Goal: Task Accomplishment & Management: Use online tool/utility

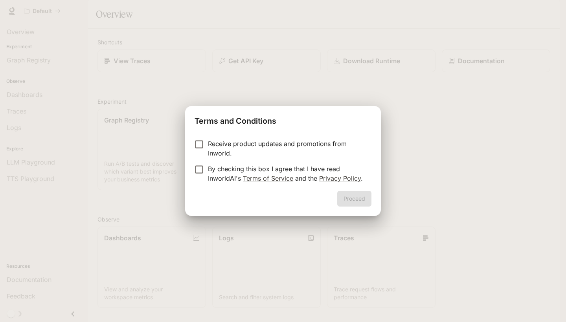
click at [284, 149] on p "Receive product updates and promotions from Inworld." at bounding box center [286, 148] width 157 height 19
click at [214, 171] on p "By checking this box I agree that I have read InworldAI's Terms of Service and …" at bounding box center [286, 173] width 157 height 19
click at [364, 208] on div "Proceed" at bounding box center [283, 203] width 196 height 25
click at [360, 203] on button "Proceed" at bounding box center [354, 199] width 34 height 16
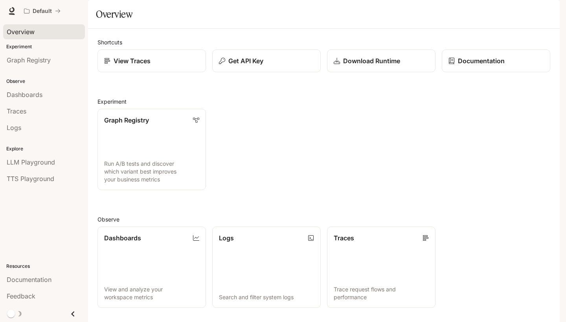
click at [42, 30] on div "Overview" at bounding box center [44, 31] width 75 height 9
click at [18, 51] on div "Experiment Graph Registry" at bounding box center [44, 56] width 88 height 28
click at [24, 58] on span "Graph Registry" at bounding box center [29, 59] width 44 height 9
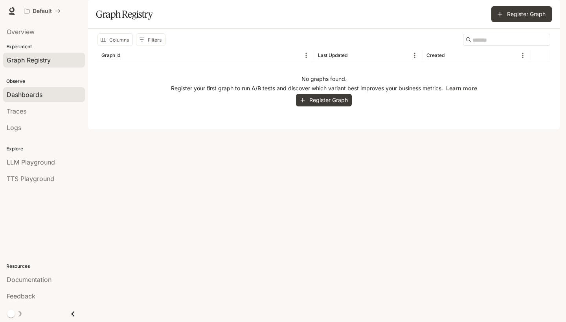
click at [24, 89] on link "Dashboards" at bounding box center [44, 94] width 82 height 15
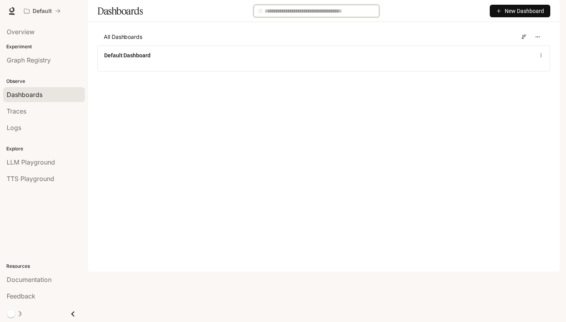
click at [332, 15] on input "text" at bounding box center [320, 11] width 110 height 9
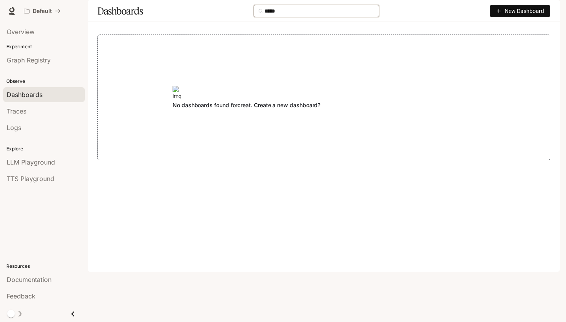
type input "*****"
click at [52, 70] on div "Observe Dashboards Traces Logs" at bounding box center [44, 104] width 88 height 68
click at [38, 38] on link "Overview" at bounding box center [44, 31] width 82 height 15
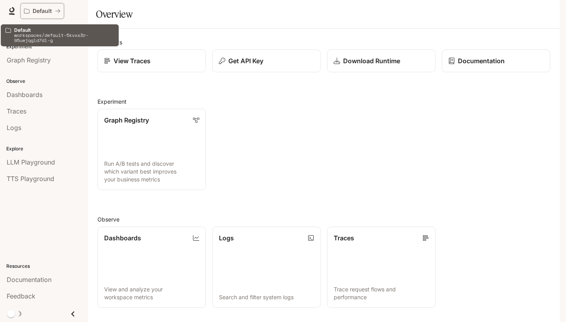
click at [28, 11] on icon "All workspaces" at bounding box center [27, 11] width 6 height 6
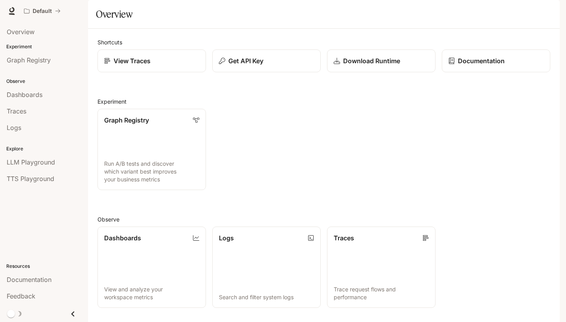
click at [6, 10] on link at bounding box center [11, 11] width 11 height 11
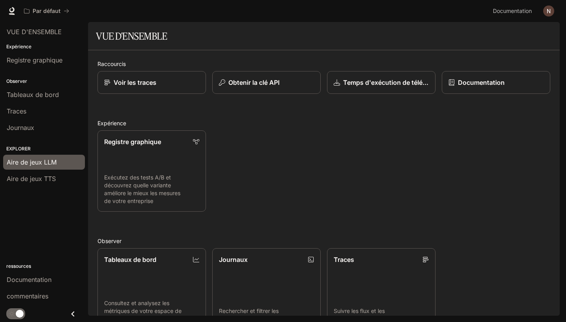
click at [35, 169] on link "Aire de jeux LLM" at bounding box center [44, 162] width 82 height 15
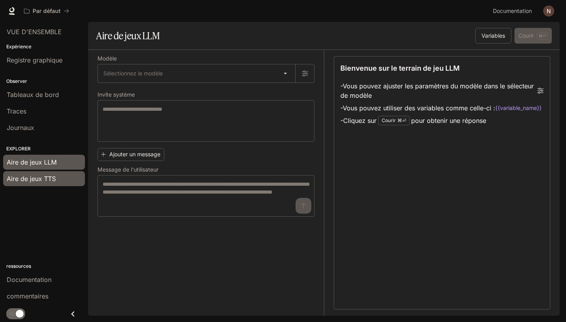
click at [40, 183] on span "Aire de jeux TTS" at bounding box center [31, 178] width 49 height 9
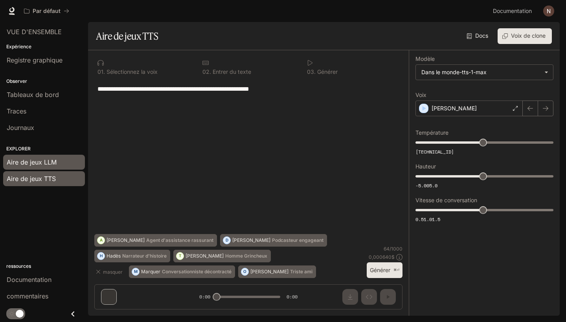
click at [35, 168] on link "Aire de jeux LLM" at bounding box center [44, 162] width 82 height 15
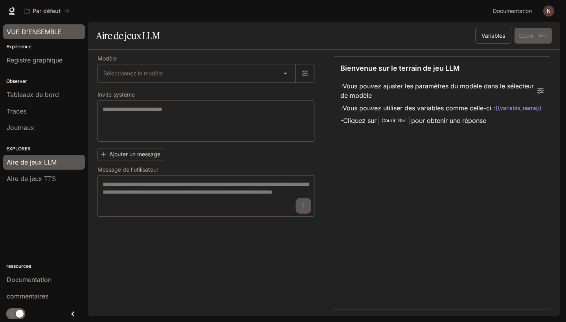
click at [45, 36] on span "VUE D'ENSEMBLE" at bounding box center [34, 31] width 55 height 9
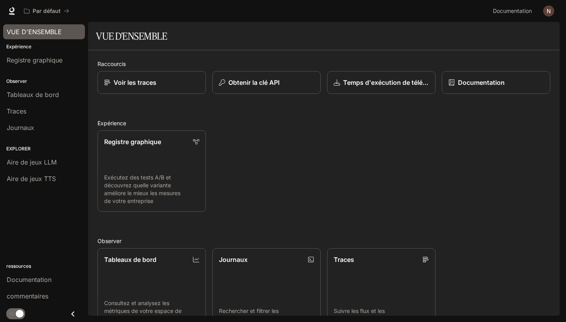
click at [45, 35] on span "VUE D'ENSEMBLE" at bounding box center [34, 31] width 55 height 9
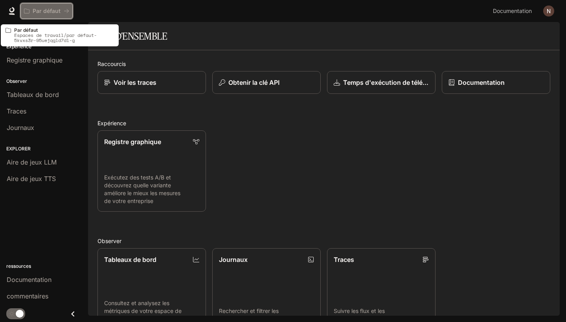
click at [46, 9] on p "Par défaut" at bounding box center [47, 11] width 28 height 7
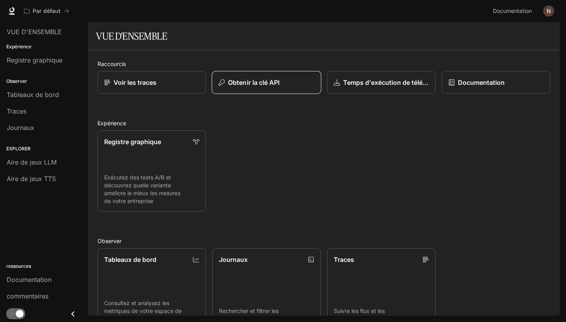
click at [252, 80] on p "Obtenir la clé API" at bounding box center [254, 82] width 52 height 9
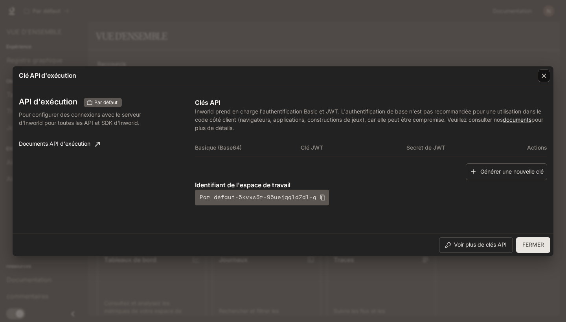
click at [544, 79] on div "button" at bounding box center [544, 76] width 13 height 13
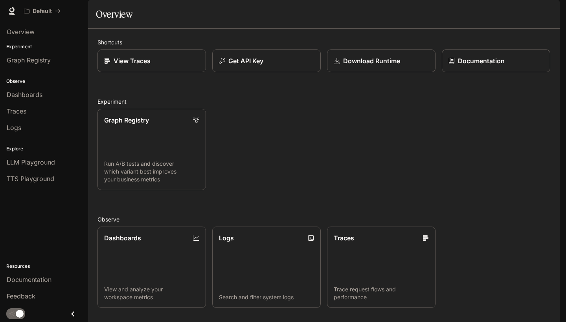
click at [11, 13] on icon at bounding box center [12, 11] width 8 height 8
